Goal: Book appointment/travel/reservation

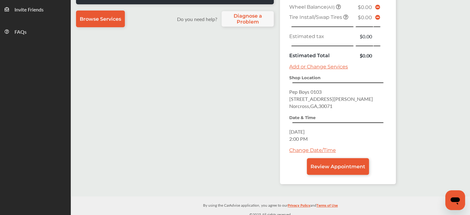
scroll to position [221, 0]
click at [312, 147] on link "Change Date/Time" at bounding box center [312, 150] width 47 height 6
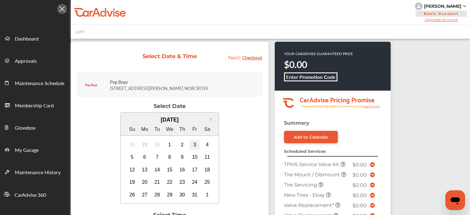
click at [197, 148] on div "3" at bounding box center [195, 145] width 10 height 10
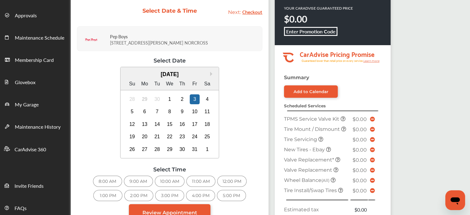
scroll to position [47, 0]
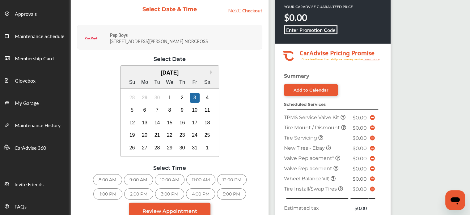
click at [176, 192] on div "3:00 PM" at bounding box center [169, 193] width 29 height 11
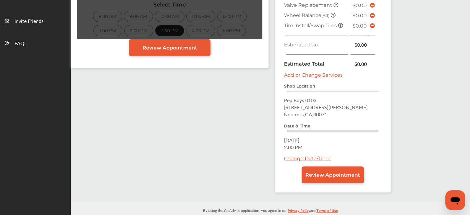
scroll to position [215, 0]
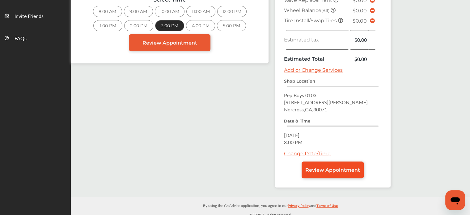
click at [320, 168] on span "Review Appointment" at bounding box center [332, 170] width 55 height 6
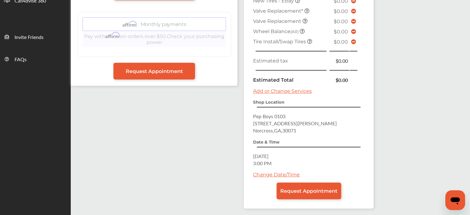
scroll to position [209, 0]
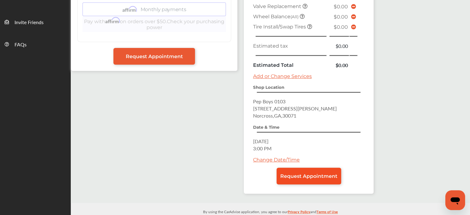
click at [309, 173] on span "Request Appointment" at bounding box center [308, 176] width 57 height 6
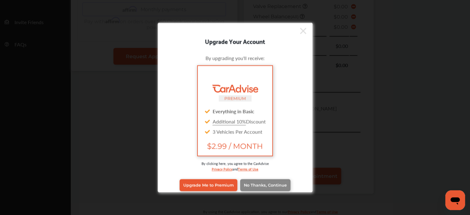
click at [262, 184] on span "No Thanks, Continue" at bounding box center [265, 185] width 43 height 5
